Goal: Find contact information: Find contact information

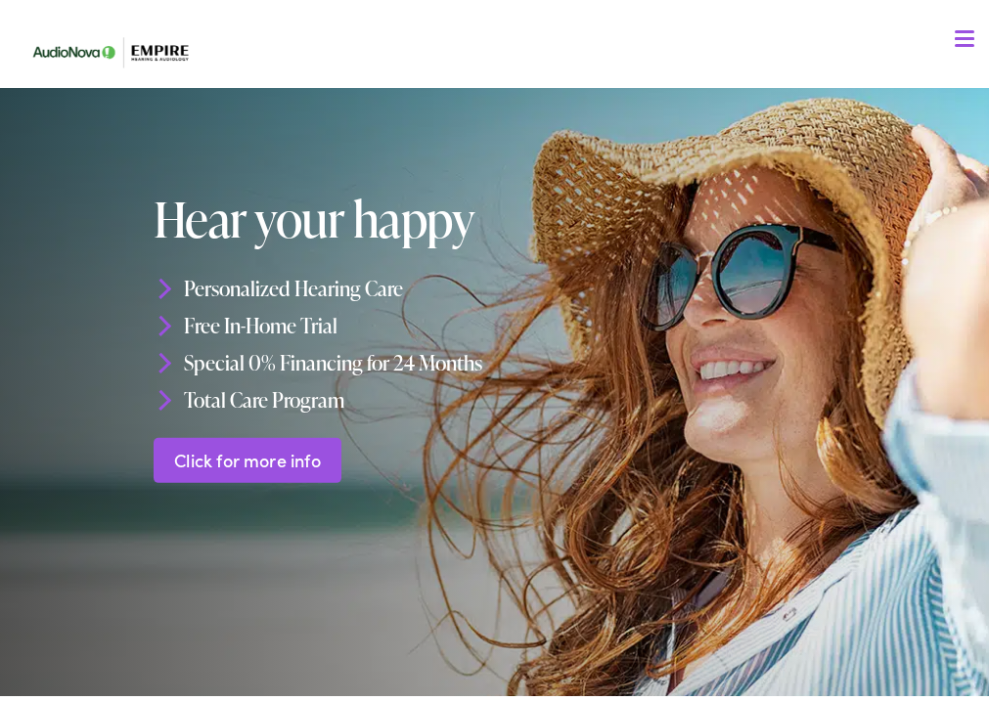
click at [255, 461] on link "Click for more info" at bounding box center [248, 455] width 189 height 46
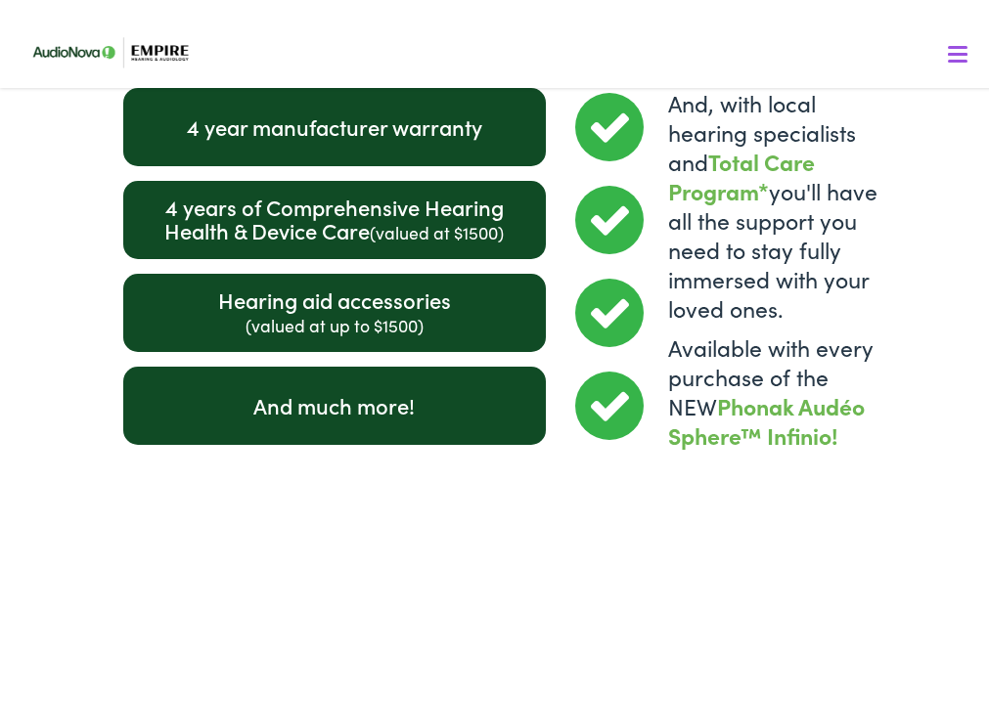
scroll to position [3364, 0]
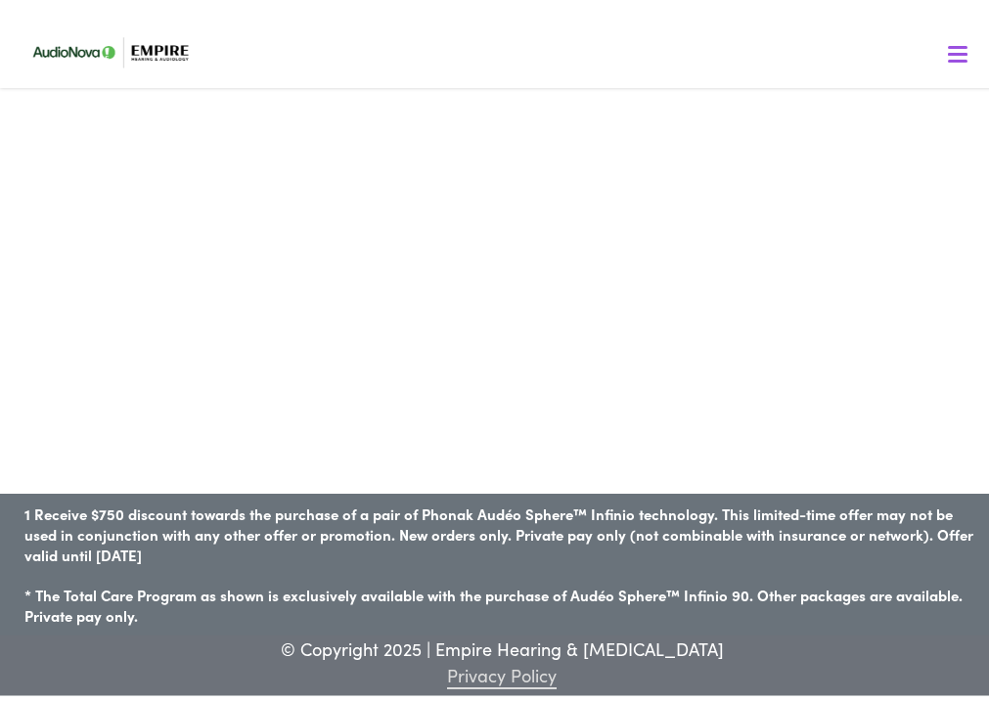
click at [942, 63] on nav "What We Offer Comprehensive & Holistic Care Hearing Testing & Evaluation Hearin…" at bounding box center [503, 169] width 964 height 339
click at [948, 53] on div at bounding box center [958, 51] width 20 height 20
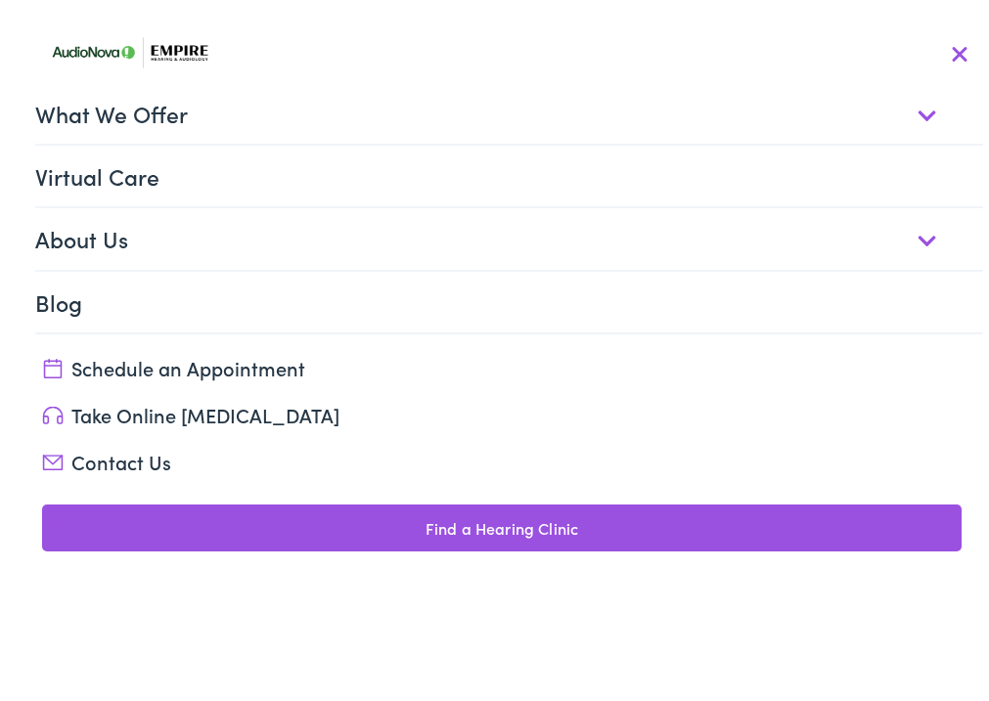
click at [122, 457] on link "Contact Us" at bounding box center [502, 456] width 921 height 27
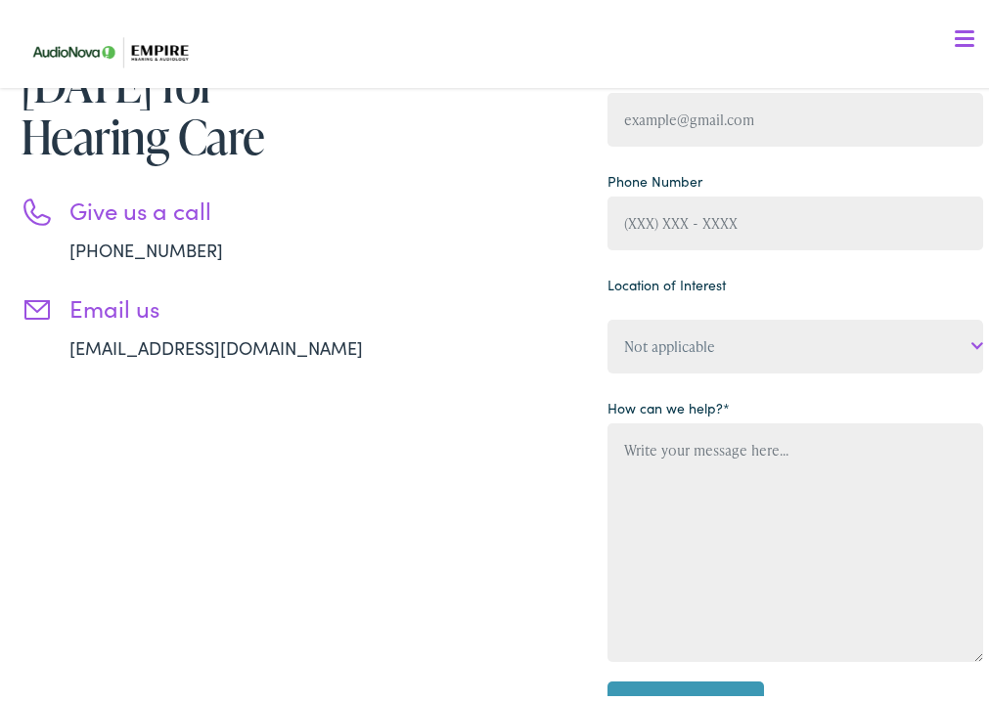
scroll to position [130, 0]
